Goal: Task Accomplishment & Management: Manage account settings

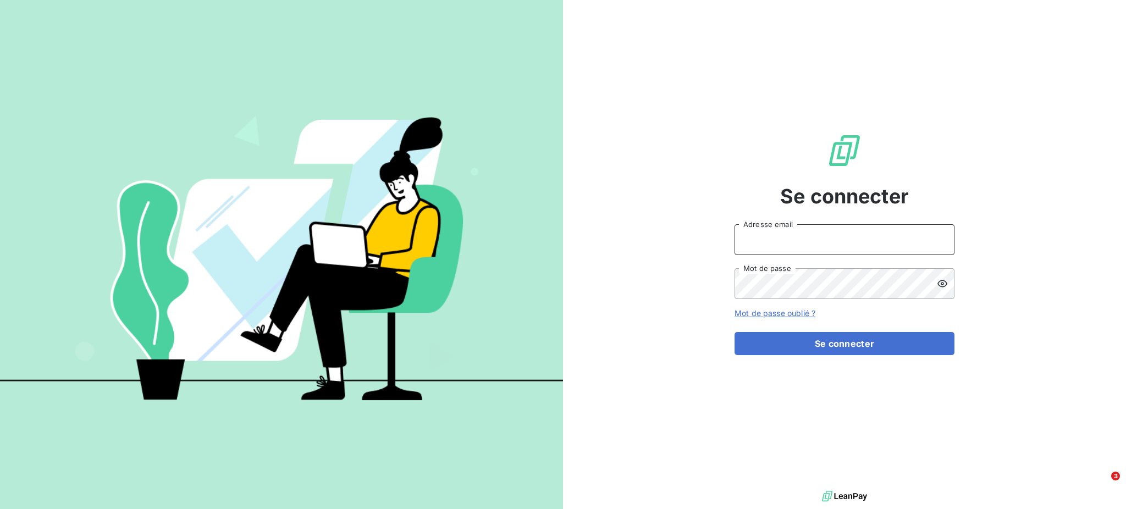
click at [840, 235] on input "Adresse email" at bounding box center [844, 239] width 220 height 31
type input "[PERSON_NAME][EMAIL_ADDRESS][DOMAIN_NAME]"
click at [734, 332] on button "Se connecter" at bounding box center [844, 343] width 220 height 23
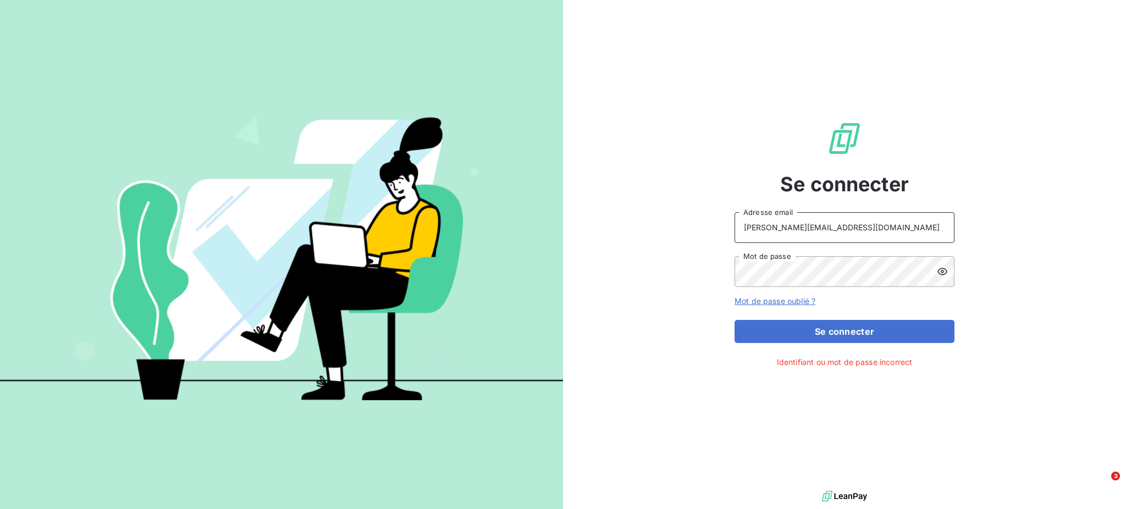
click at [849, 231] on input "[PERSON_NAME][EMAIL_ADDRESS][DOMAIN_NAME]" at bounding box center [844, 227] width 220 height 31
click at [724, 272] on div "Se connecter geraldine.gardais@free.fr Adresse email Mot de passe Mot de passe …" at bounding box center [844, 244] width 563 height 488
click at [734, 320] on button "Se connecter" at bounding box center [844, 331] width 220 height 23
click at [868, 325] on button "Se connecter" at bounding box center [844, 331] width 220 height 23
click at [849, 233] on input "[PERSON_NAME][EMAIL_ADDRESS][DOMAIN_NAME]" at bounding box center [844, 227] width 220 height 31
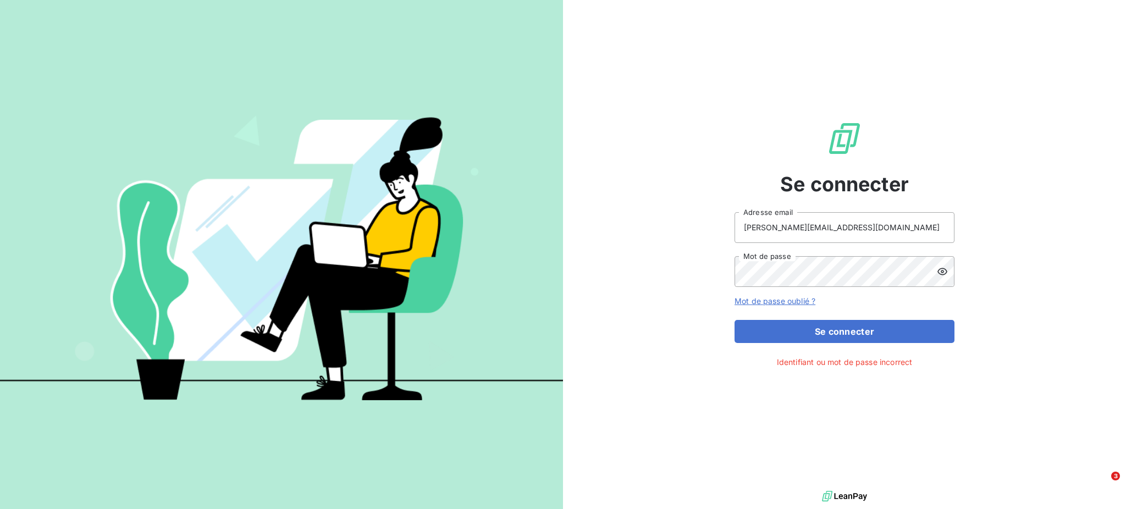
click at [942, 272] on icon at bounding box center [942, 271] width 11 height 11
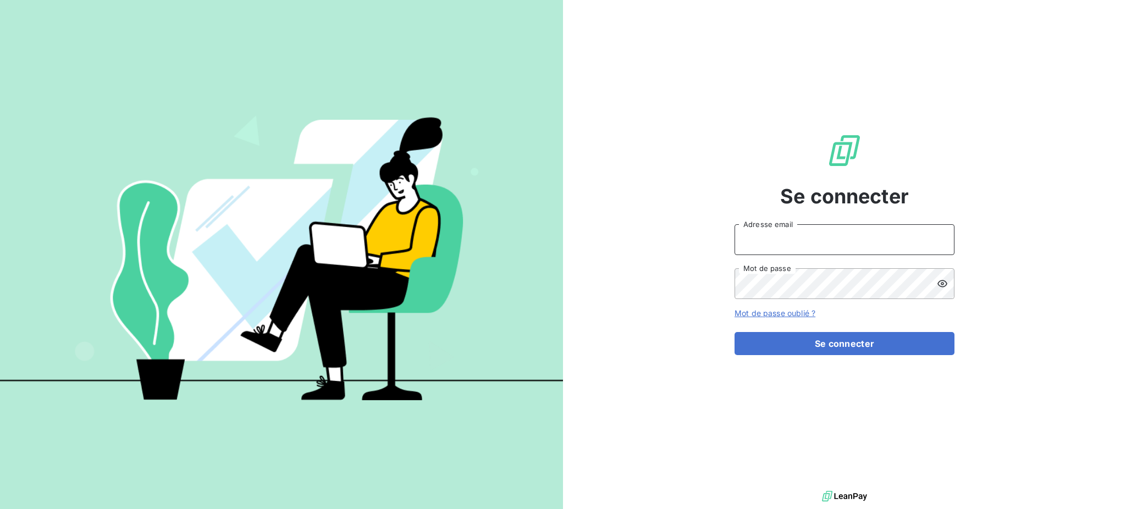
click at [777, 233] on input "Adresse email" at bounding box center [844, 239] width 220 height 31
click at [941, 283] on icon at bounding box center [942, 283] width 10 height 7
click at [843, 344] on button "Se connecter" at bounding box center [844, 343] width 220 height 23
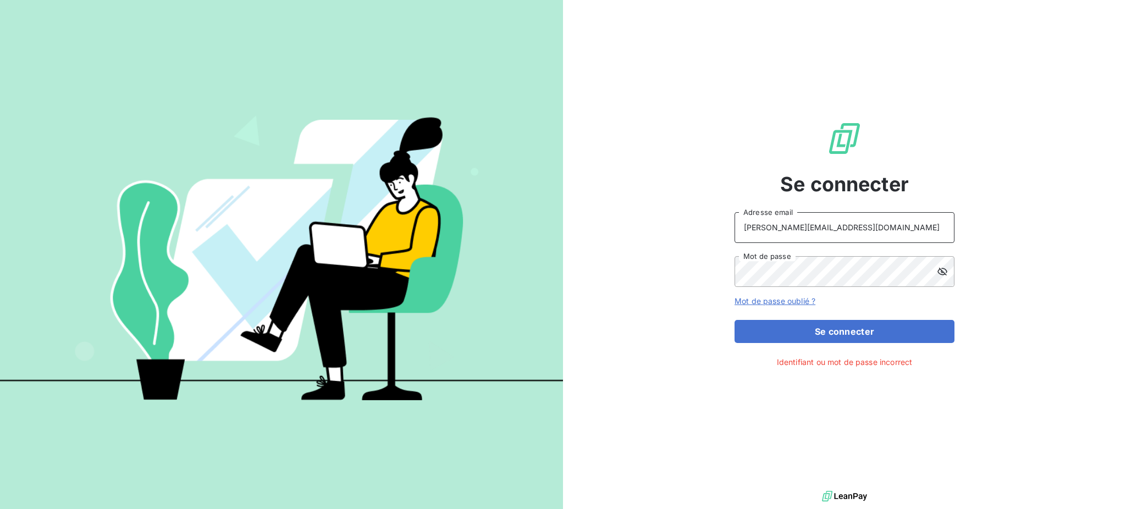
drag, startPoint x: 813, startPoint y: 229, endPoint x: 863, endPoint y: 235, distance: 49.8
click at [863, 228] on input "[PERSON_NAME][EMAIL_ADDRESS][DOMAIN_NAME]" at bounding box center [844, 227] width 220 height 31
type input "[PERSON_NAME][EMAIL_ADDRESS][DOMAIN_NAME]"
click at [836, 330] on button "Se connecter" at bounding box center [844, 331] width 220 height 23
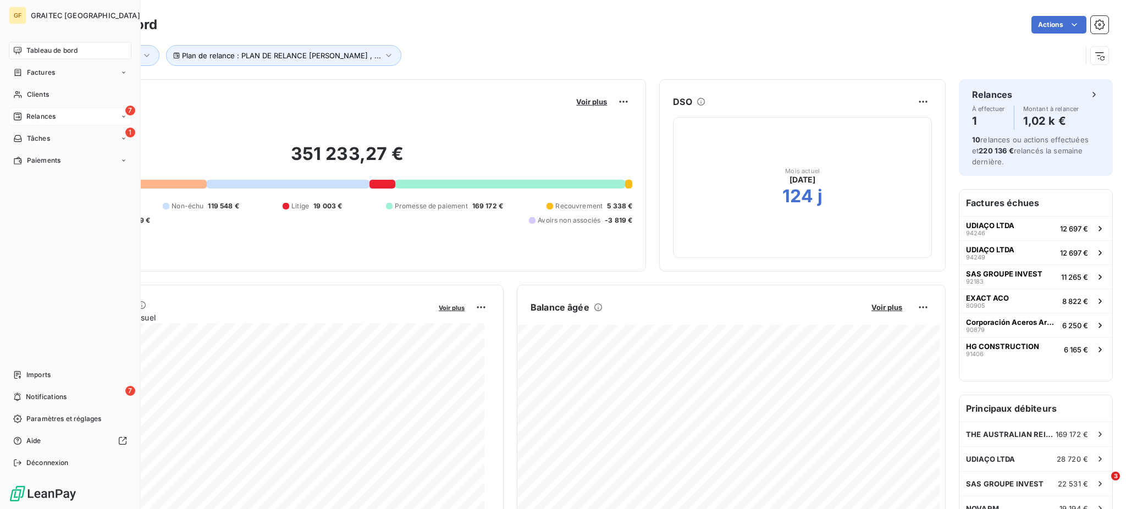
click at [40, 110] on div "7 Relances" at bounding box center [70, 117] width 123 height 18
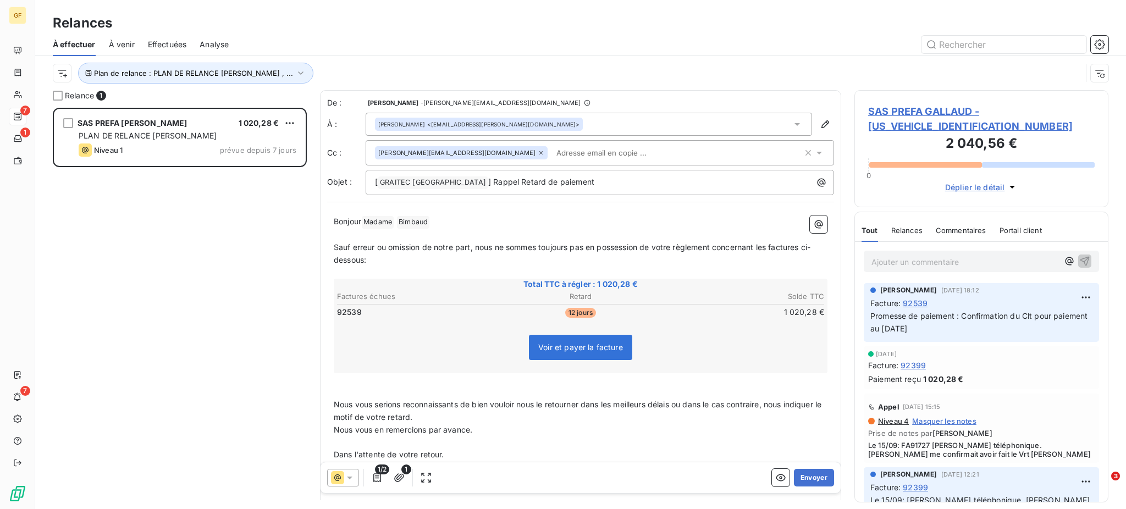
scroll to position [390, 242]
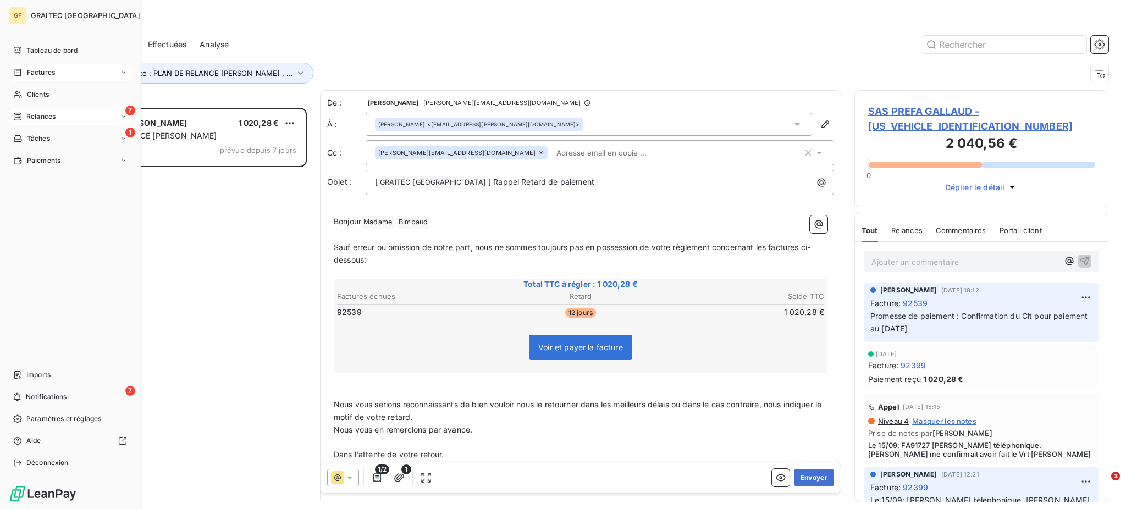
click at [43, 74] on span "Factures" at bounding box center [41, 73] width 28 height 10
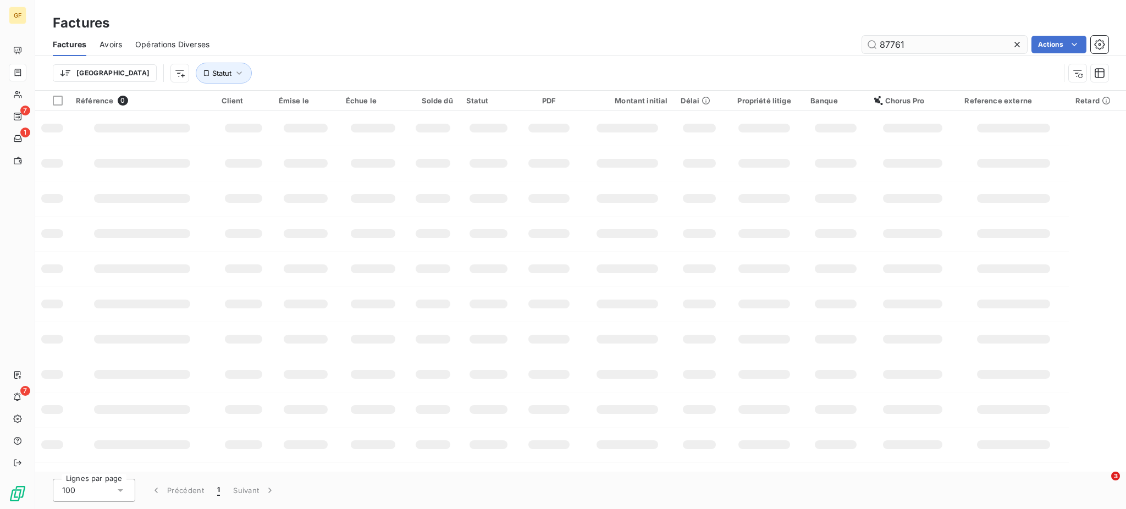
drag, startPoint x: 880, startPoint y: 47, endPoint x: 937, endPoint y: 42, distance: 57.3
click at [937, 42] on input "87761" at bounding box center [944, 45] width 165 height 18
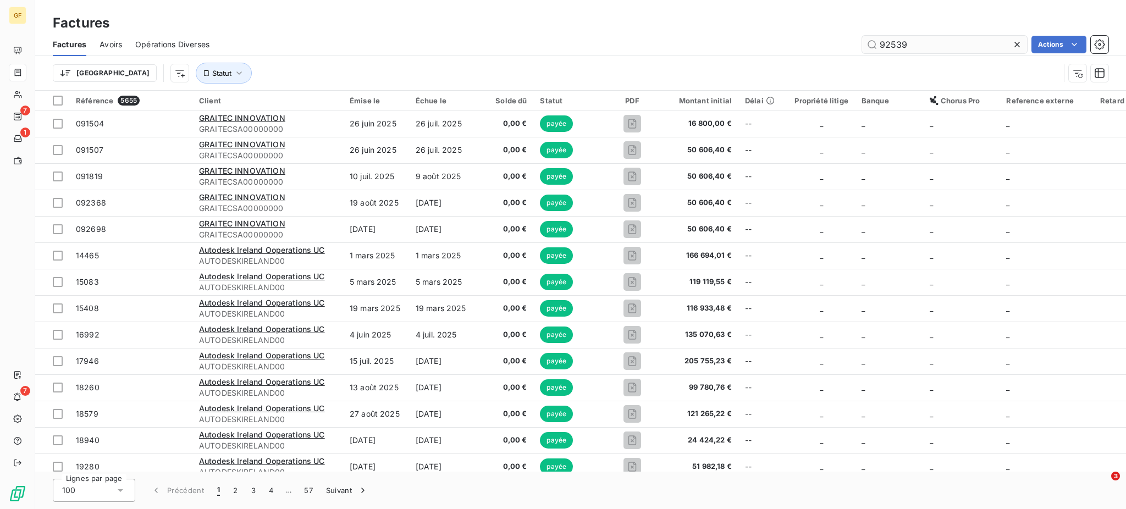
type input "92539"
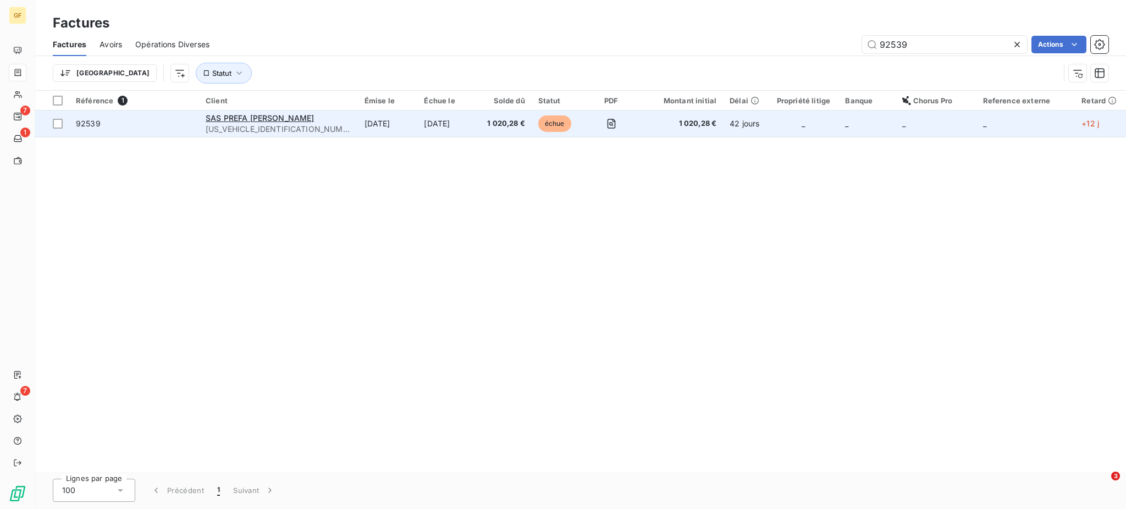
click at [478, 124] on td "1 020,28 €" at bounding box center [504, 124] width 53 height 26
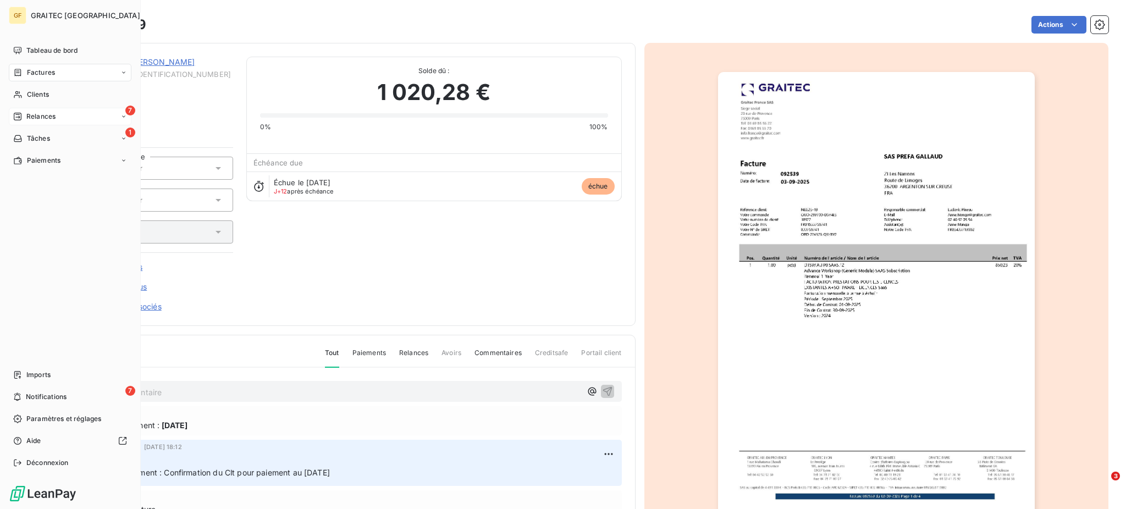
click at [36, 115] on span "Relances" at bounding box center [40, 117] width 29 height 10
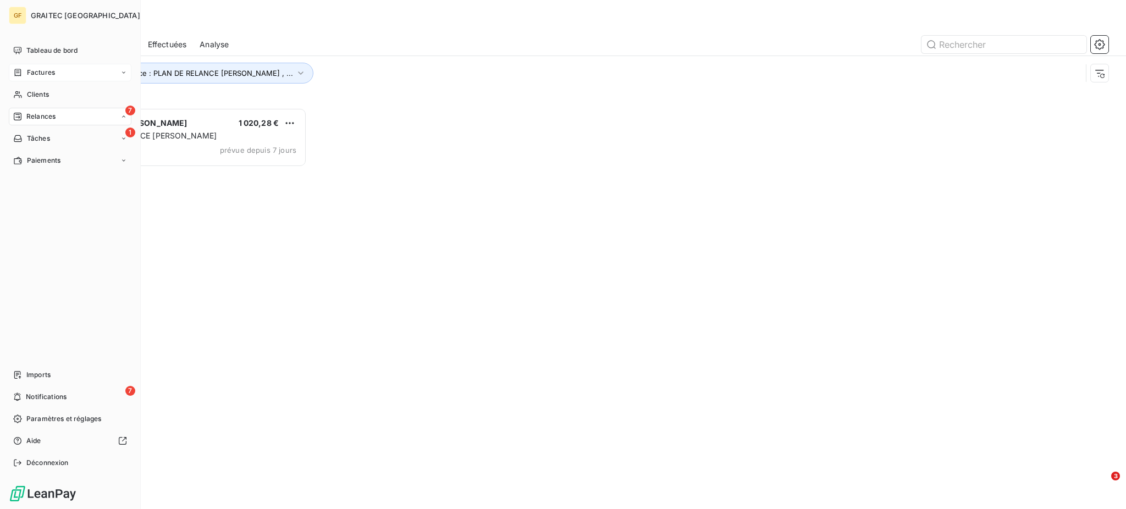
scroll to position [390, 242]
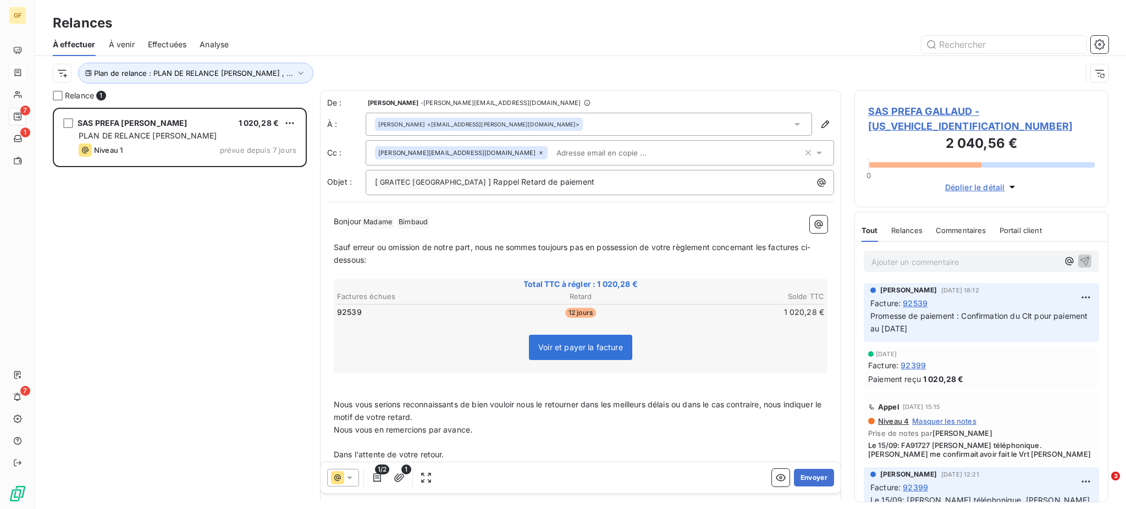
click at [539, 153] on icon at bounding box center [540, 152] width 3 height 3
click at [802, 476] on button "Envoyer" at bounding box center [814, 478] width 40 height 18
